Goal: Task Accomplishment & Management: Use online tool/utility

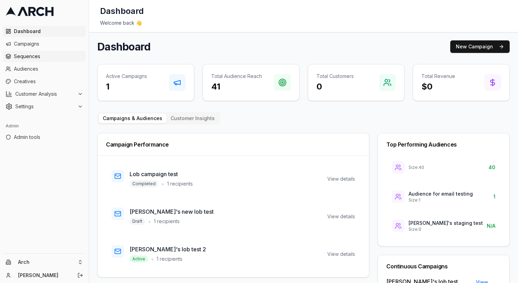
click at [53, 58] on span "Sequences" at bounding box center [48, 56] width 69 height 7
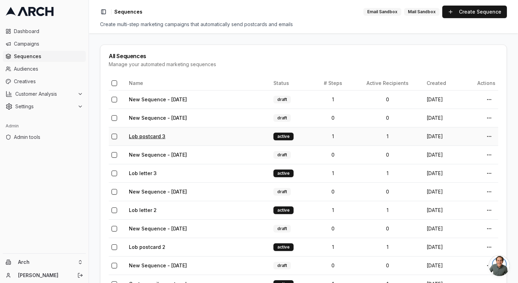
click at [154, 138] on link "Lob postcard 3" at bounding box center [147, 136] width 37 height 6
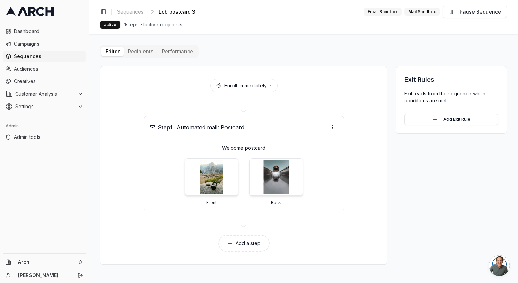
click at [138, 54] on div "Editor Recipients Performance Enroll immediately Step 1 Automated mail: Postcar…" at bounding box center [303, 154] width 407 height 219
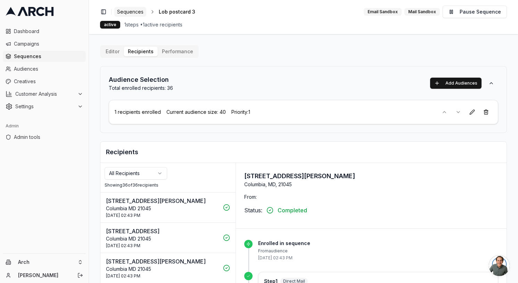
click at [141, 12] on span "Sequences" at bounding box center [130, 11] width 26 height 7
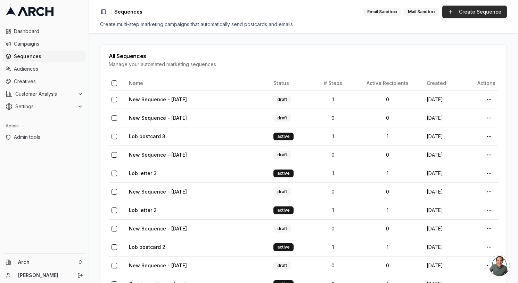
click at [461, 9] on link "Create Sequence" at bounding box center [475, 12] width 65 height 13
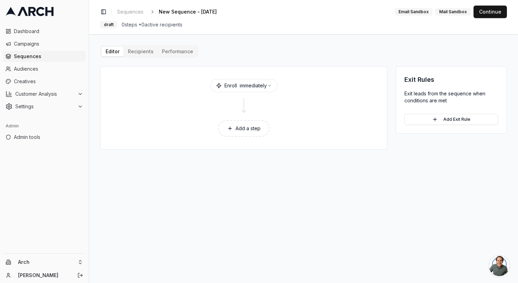
click at [237, 127] on button "Add a step" at bounding box center [243, 128] width 51 height 17
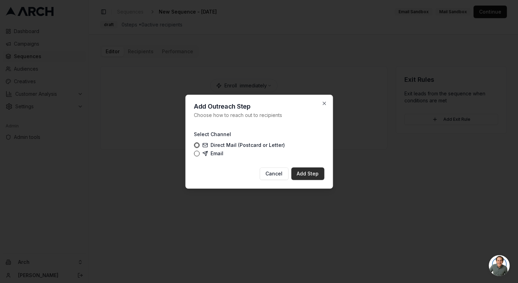
click at [312, 175] on button "Add Step" at bounding box center [307, 173] width 33 height 13
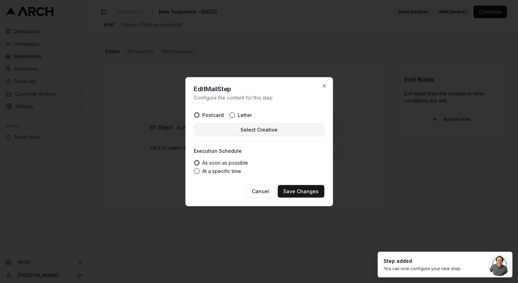
click at [269, 126] on button "Select Creative" at bounding box center [259, 129] width 130 height 13
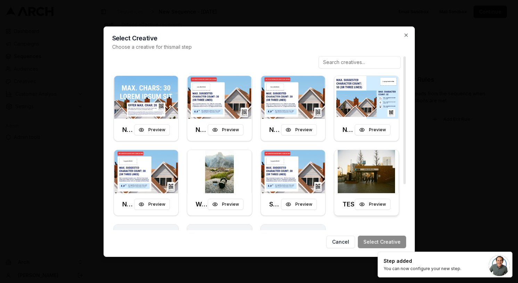
click at [396, 201] on div "TEST Preview" at bounding box center [366, 204] width 65 height 22
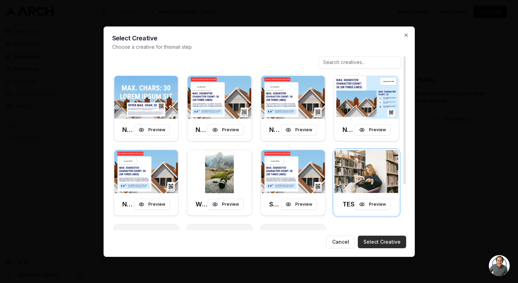
click at [387, 245] on button "Select Creative" at bounding box center [382, 241] width 48 height 13
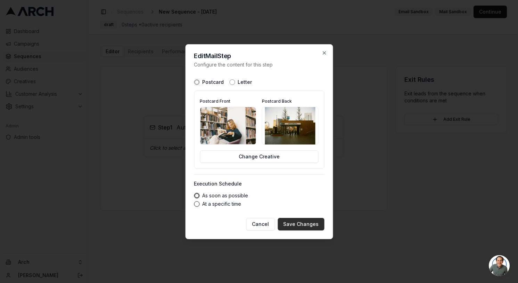
click at [290, 225] on button "Save Changes" at bounding box center [301, 224] width 47 height 13
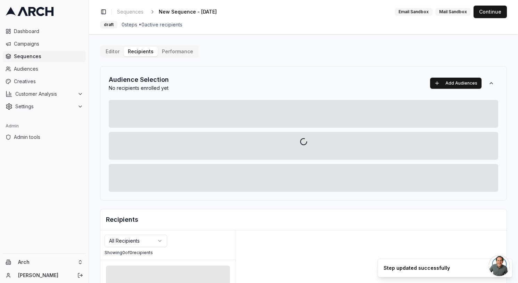
click at [143, 52] on div "Editor Recipients Performance Audience Selection No recipients enrolled yet Add…" at bounding box center [303, 242] width 407 height 394
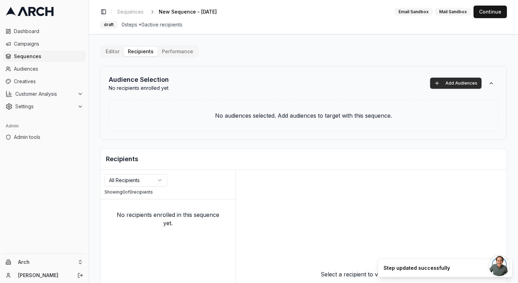
click at [447, 85] on button "Add Audiences" at bounding box center [455, 83] width 51 height 11
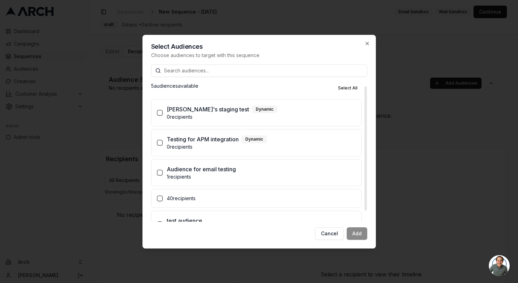
scroll to position [16, 0]
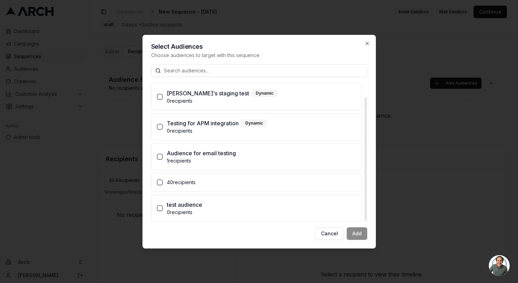
click at [272, 182] on p "40 recipients" at bounding box center [261, 182] width 189 height 7
click at [163, 182] on button "40 recipients" at bounding box center [160, 182] width 6 height 6
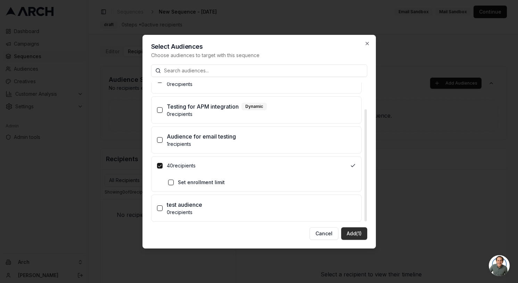
click at [352, 234] on button "Add (1)" at bounding box center [354, 233] width 26 height 13
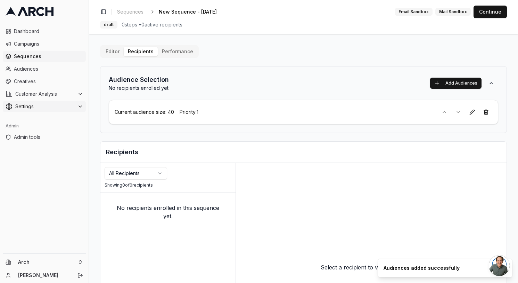
click at [39, 109] on span "Settings" at bounding box center [44, 106] width 59 height 7
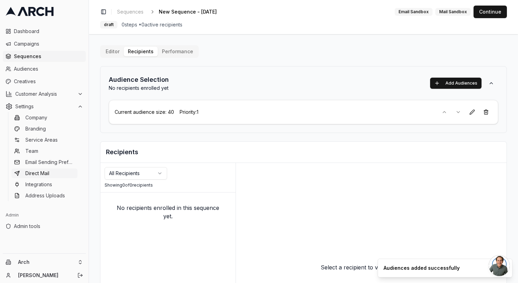
click at [50, 171] on link "Direct Mail" at bounding box center [44, 173] width 66 height 10
click at [217, 12] on span "New Sequence - Oct 13, 2025" at bounding box center [188, 11] width 58 height 7
type input "Lob test single creative"
click at [495, 10] on button "Continue" at bounding box center [490, 12] width 33 height 13
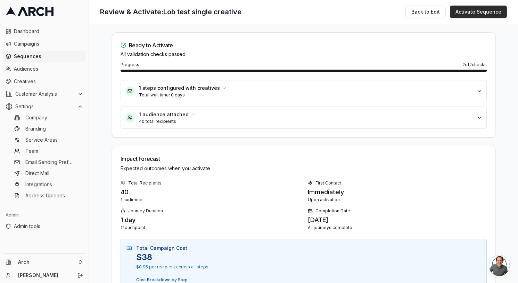
click at [471, 9] on button "Activate Sequence" at bounding box center [478, 12] width 57 height 13
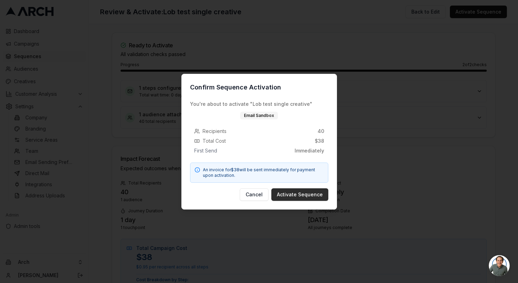
click at [300, 196] on button "Activate Sequence" at bounding box center [300, 194] width 57 height 13
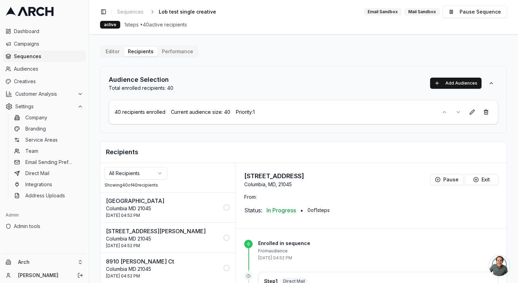
scroll to position [1, 0]
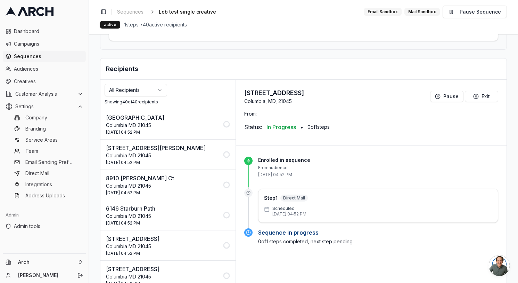
scroll to position [97, 0]
